Goal: Use online tool/utility: Utilize a website feature to perform a specific function

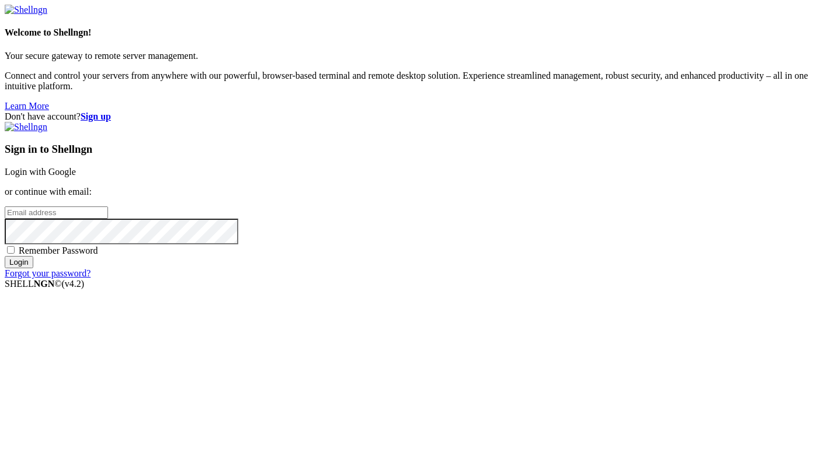
click at [76, 177] on link "Login with Google" at bounding box center [40, 172] width 71 height 10
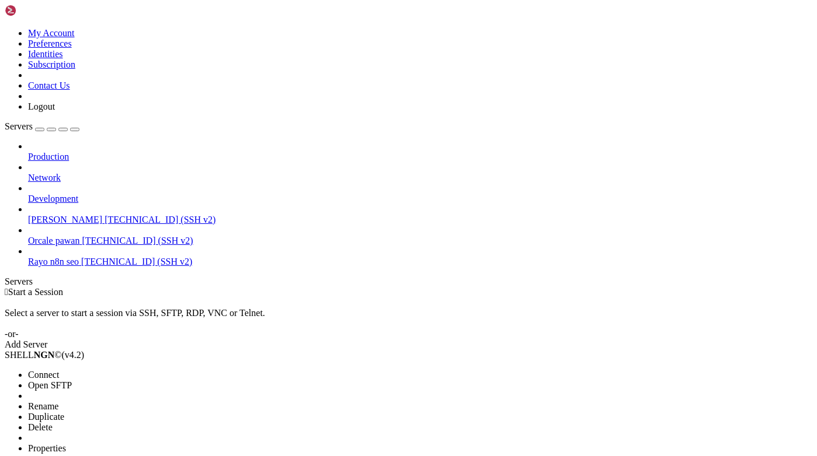
click at [83, 370] on li "Connect" at bounding box center [81, 375] width 106 height 11
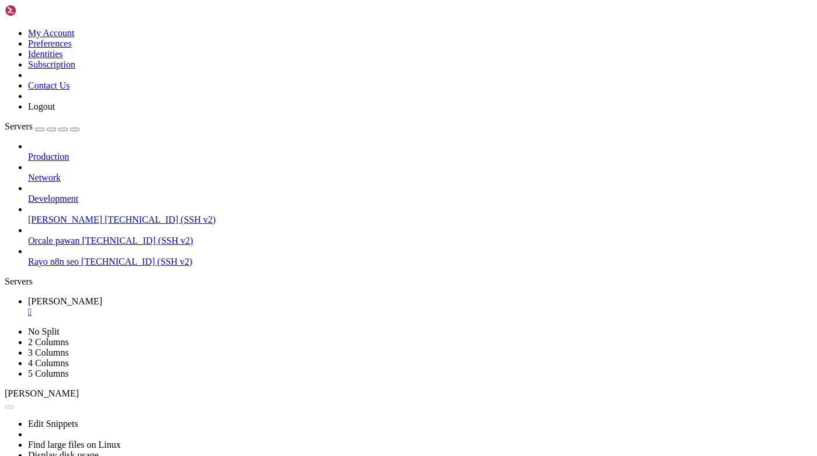
drag, startPoint x: 8, startPoint y: 552, endPoint x: 245, endPoint y: 856, distance: 385.7
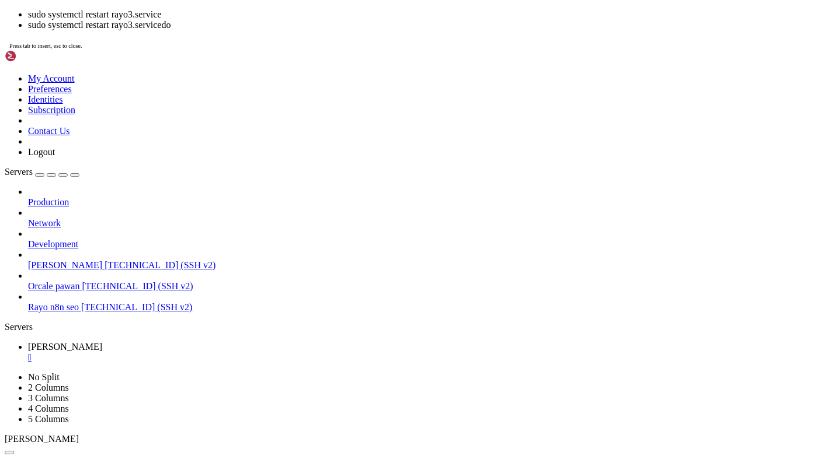
scroll to position [301, 0]
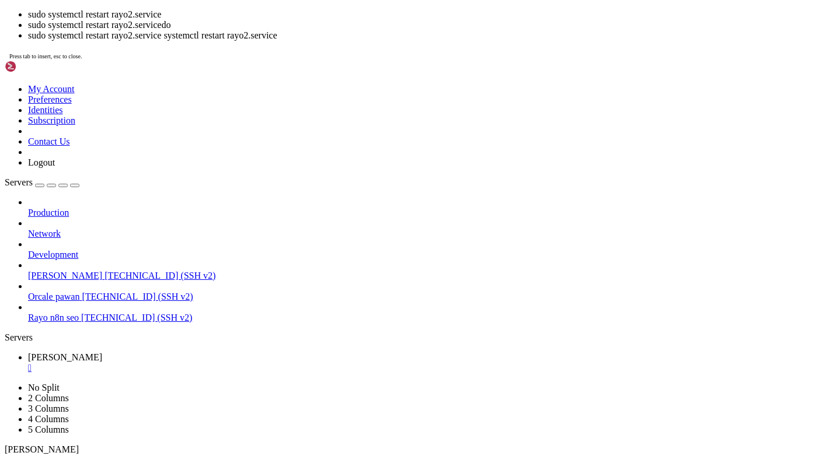
scroll to position [311, 0]
